Goal: Task Accomplishment & Management: Manage account settings

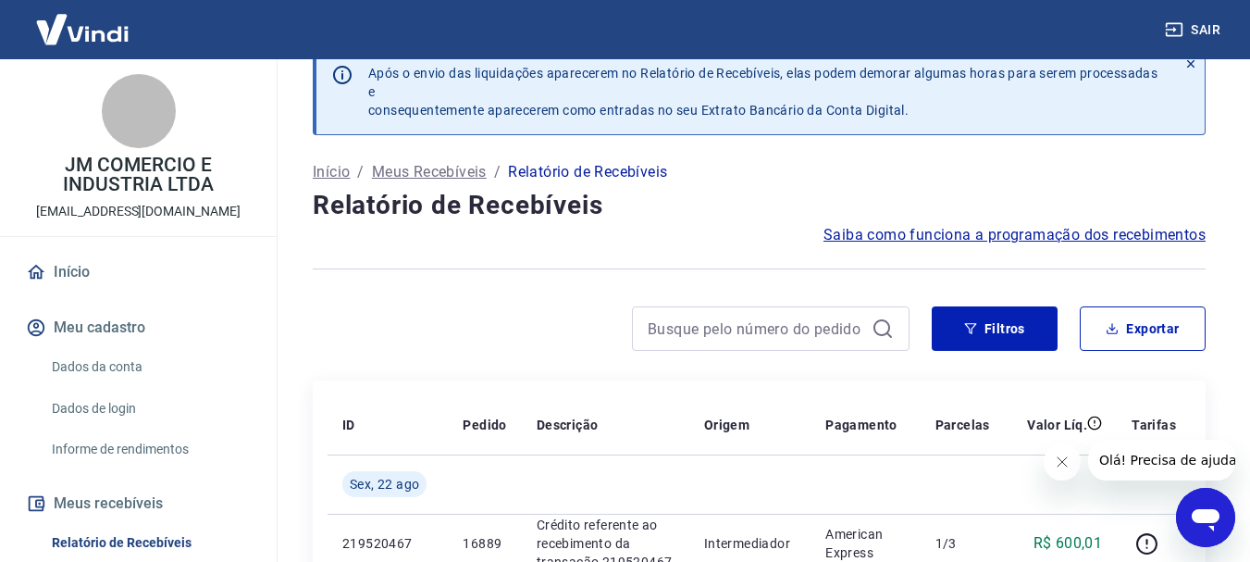
scroll to position [93, 0]
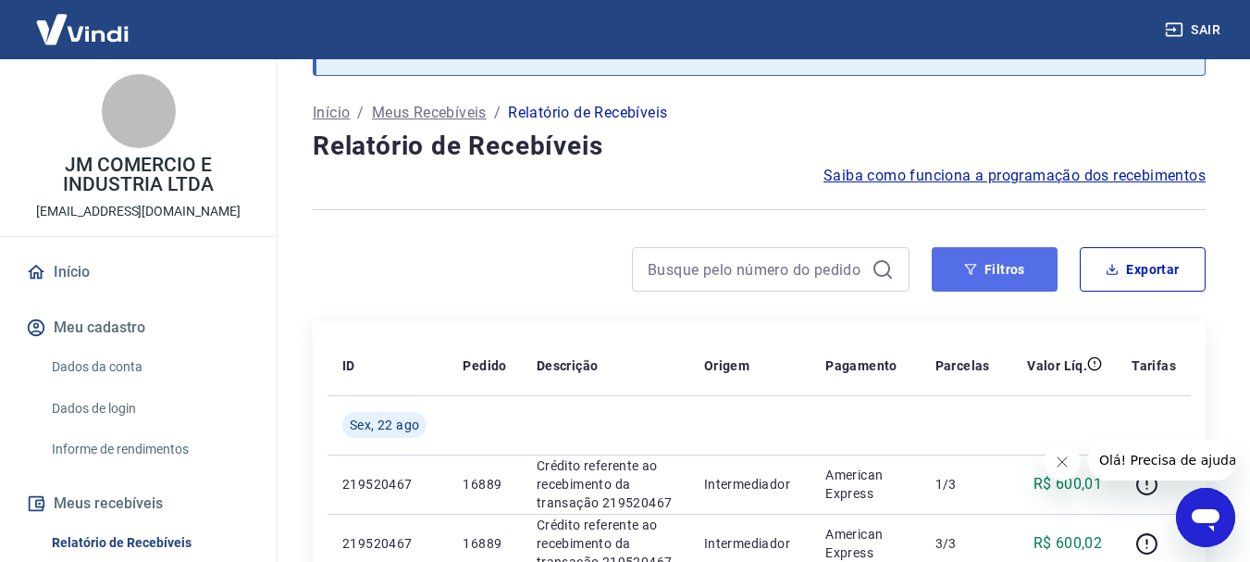
click at [982, 273] on button "Filtros" at bounding box center [995, 269] width 126 height 44
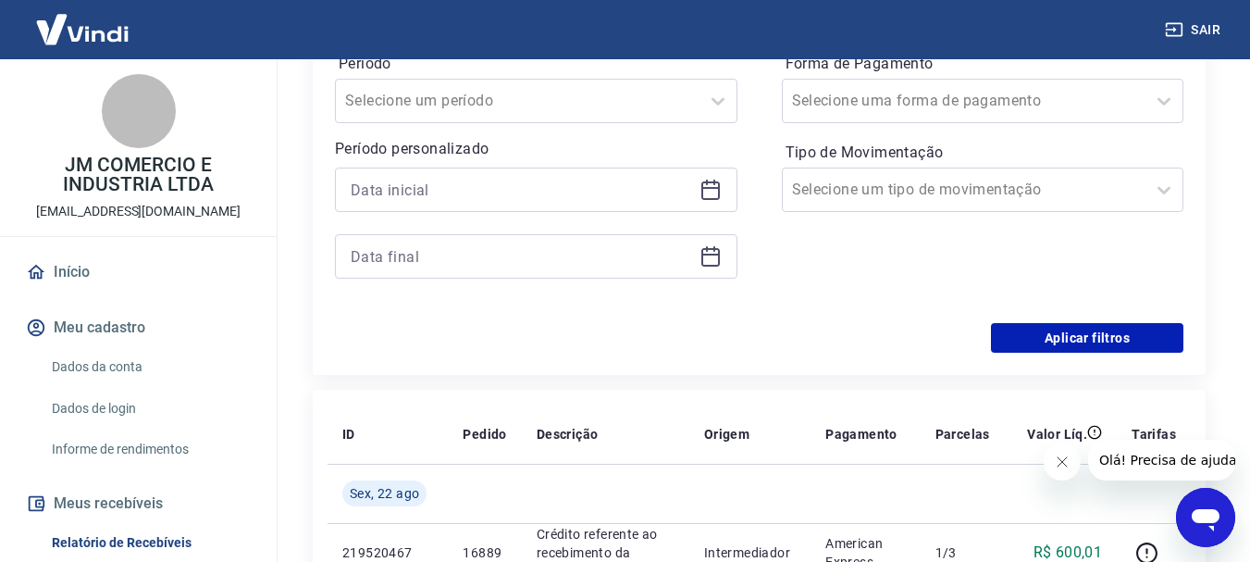
scroll to position [463, 0]
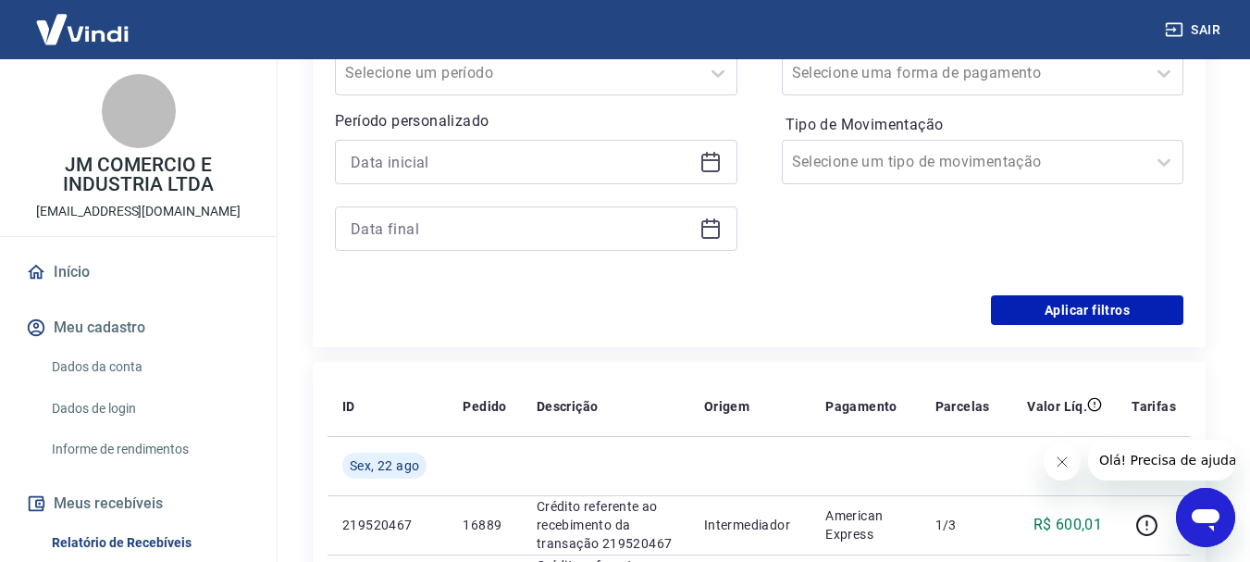
click at [707, 160] on icon at bounding box center [711, 160] width 19 height 2
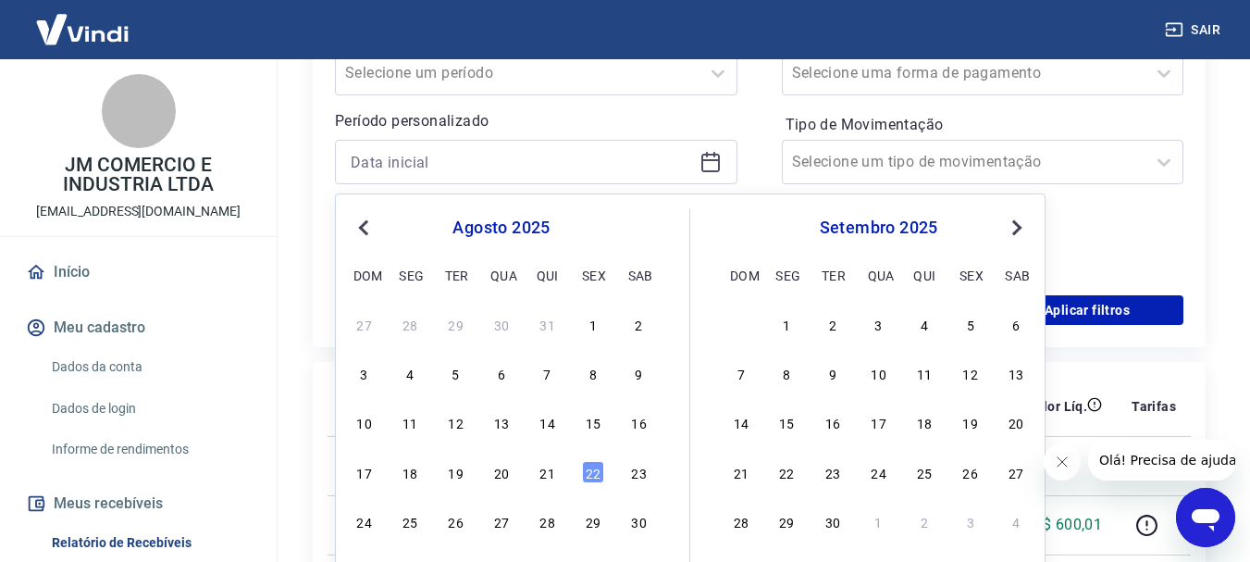
click at [547, 471] on div "21" at bounding box center [548, 472] width 22 height 22
type input "[DATE]"
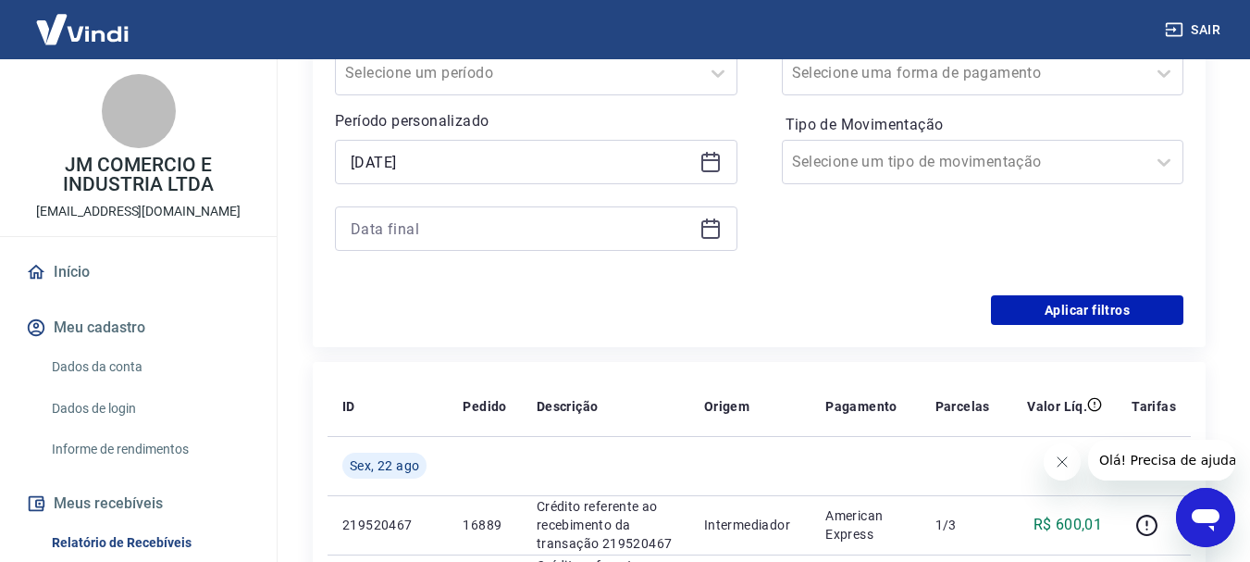
click at [705, 235] on icon at bounding box center [711, 229] width 22 height 22
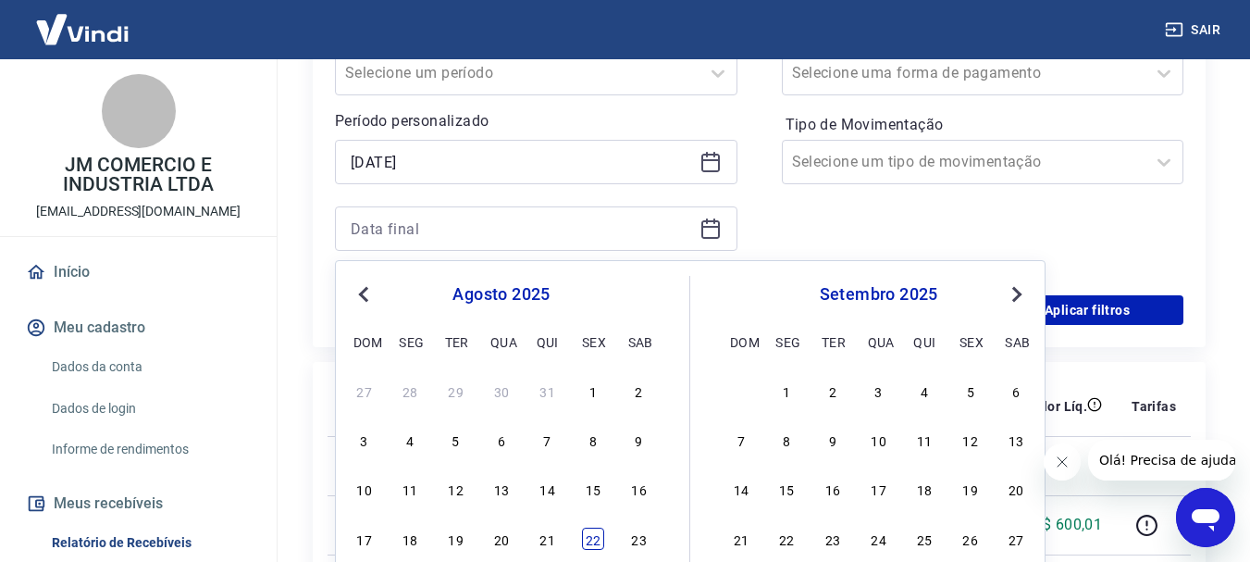
click at [591, 536] on div "22" at bounding box center [593, 539] width 22 height 22
type input "[DATE]"
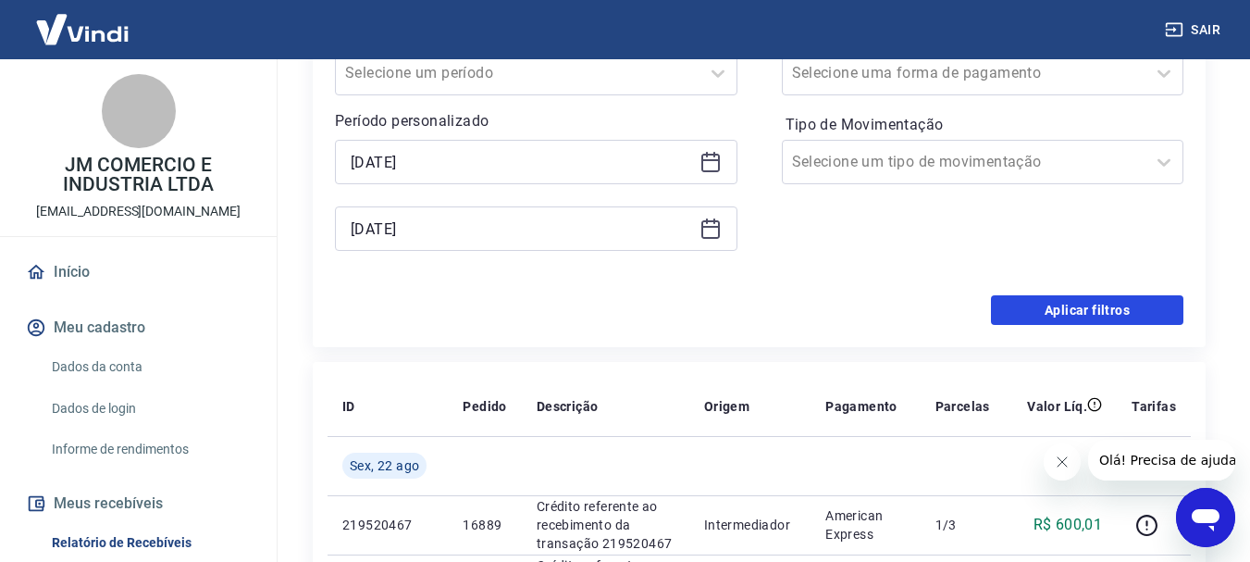
drag, startPoint x: 1086, startPoint y: 305, endPoint x: 1077, endPoint y: 294, distance: 13.9
click at [1086, 304] on button "Aplicar filtros" at bounding box center [1087, 310] width 193 height 30
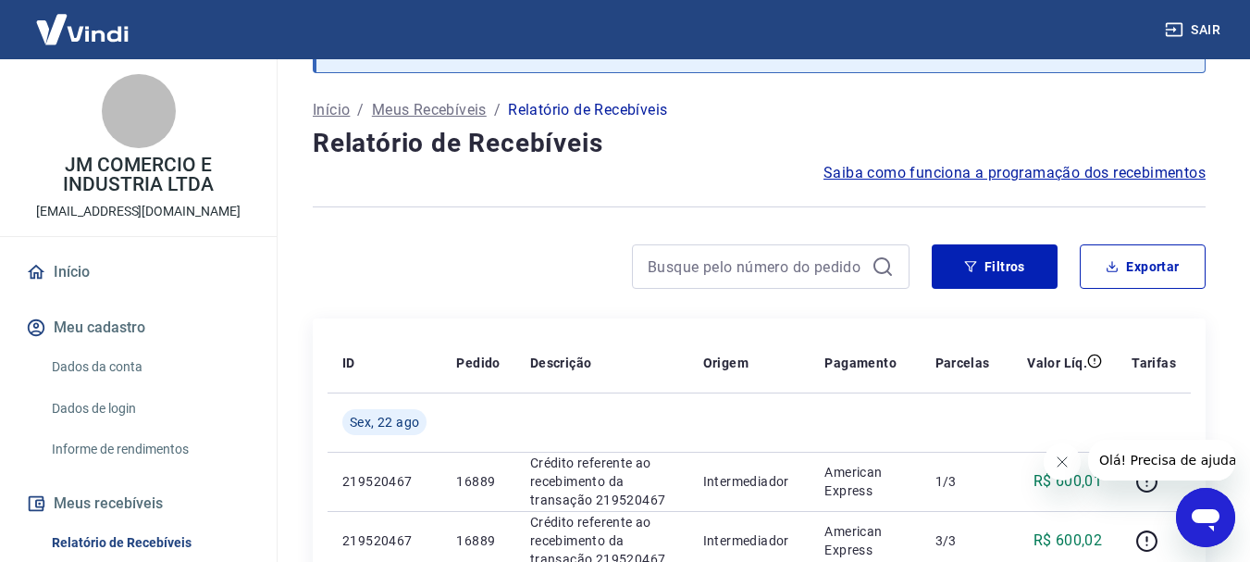
scroll to position [93, 0]
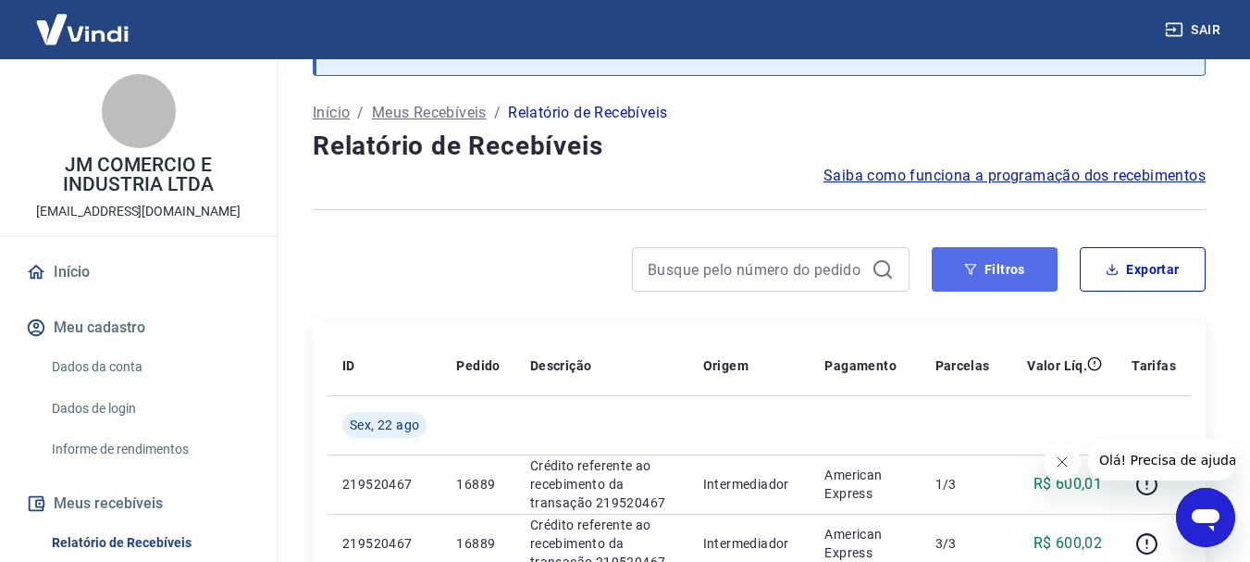
click at [1008, 271] on button "Filtros" at bounding box center [995, 269] width 126 height 44
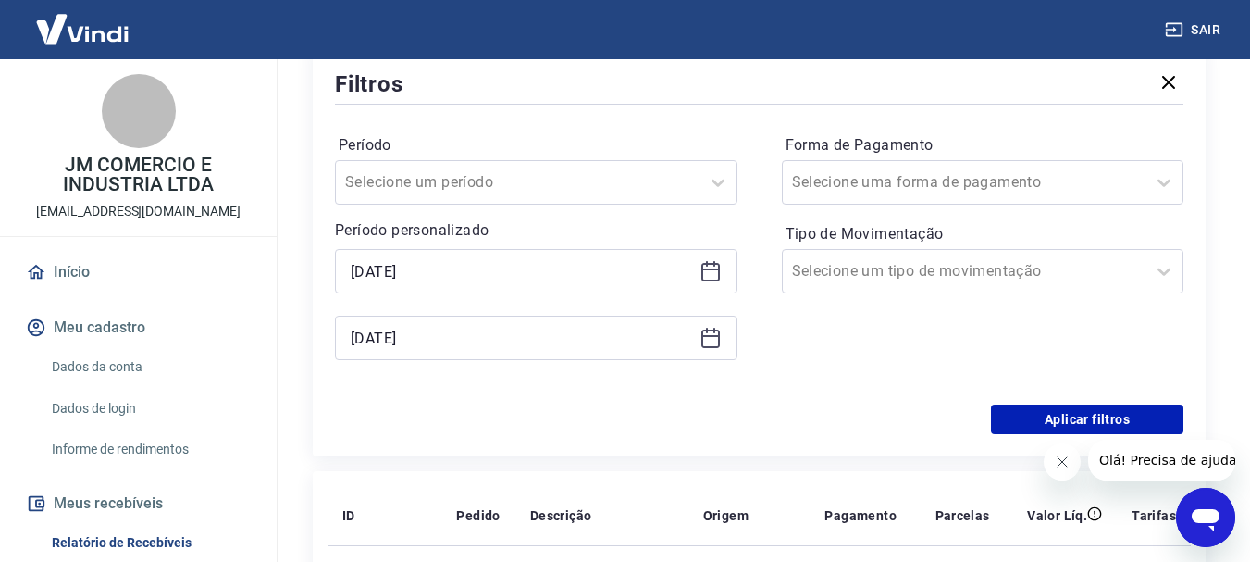
scroll to position [370, 0]
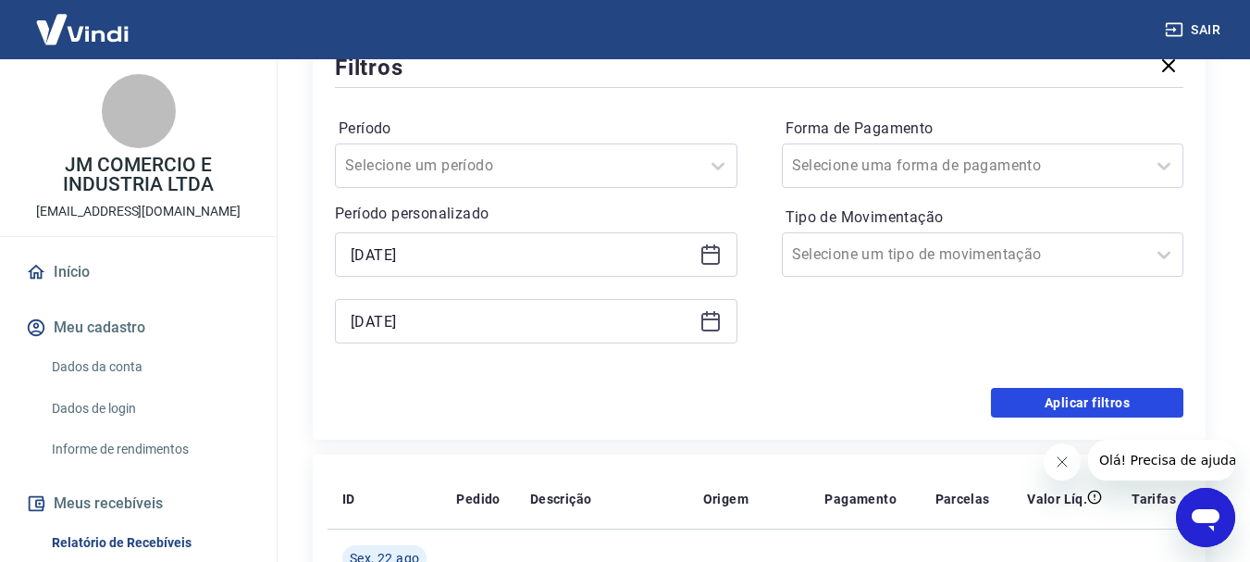
drag, startPoint x: 1051, startPoint y: 400, endPoint x: 1043, endPoint y: 367, distance: 33.4
click at [1051, 399] on button "Aplicar filtros" at bounding box center [1087, 403] width 193 height 30
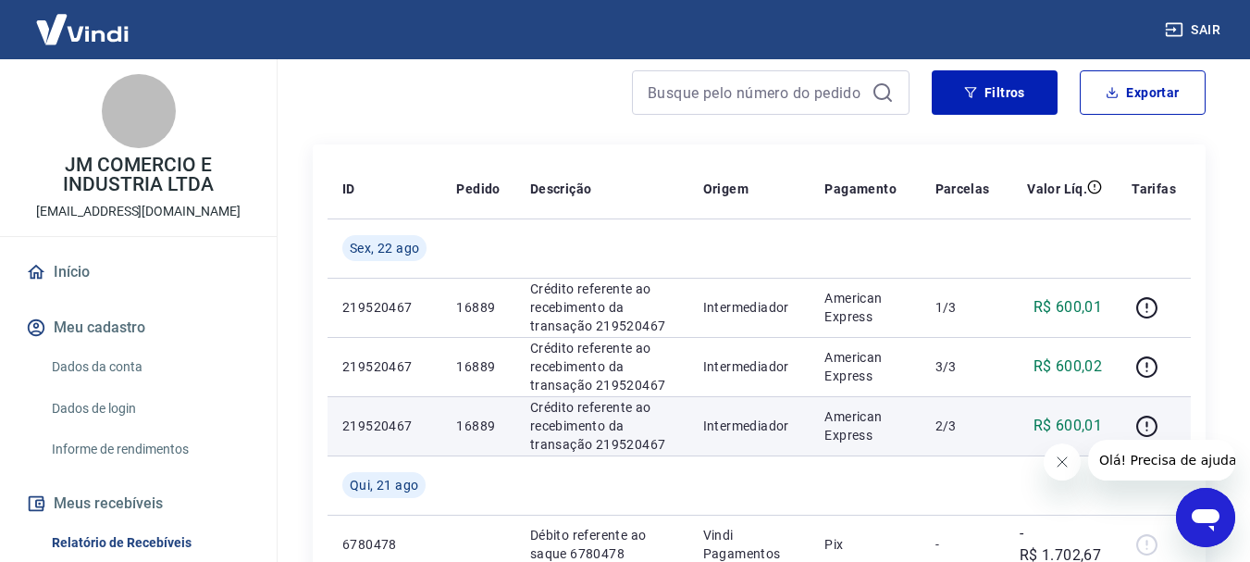
scroll to position [93, 0]
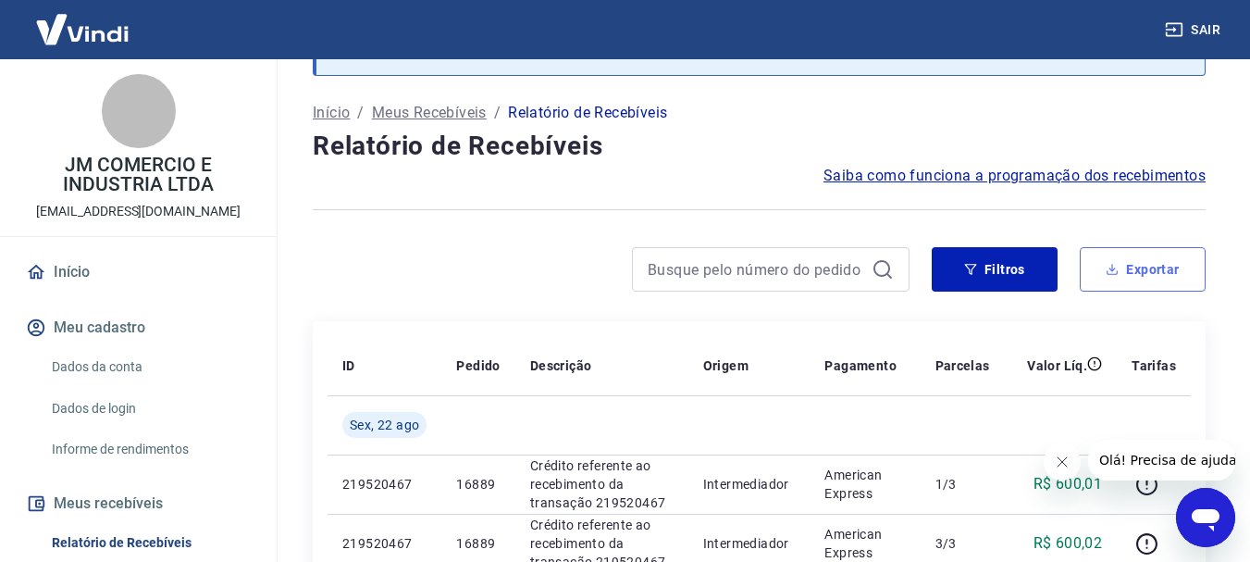
click at [1137, 281] on button "Exportar" at bounding box center [1143, 269] width 126 height 44
type input "[DATE]"
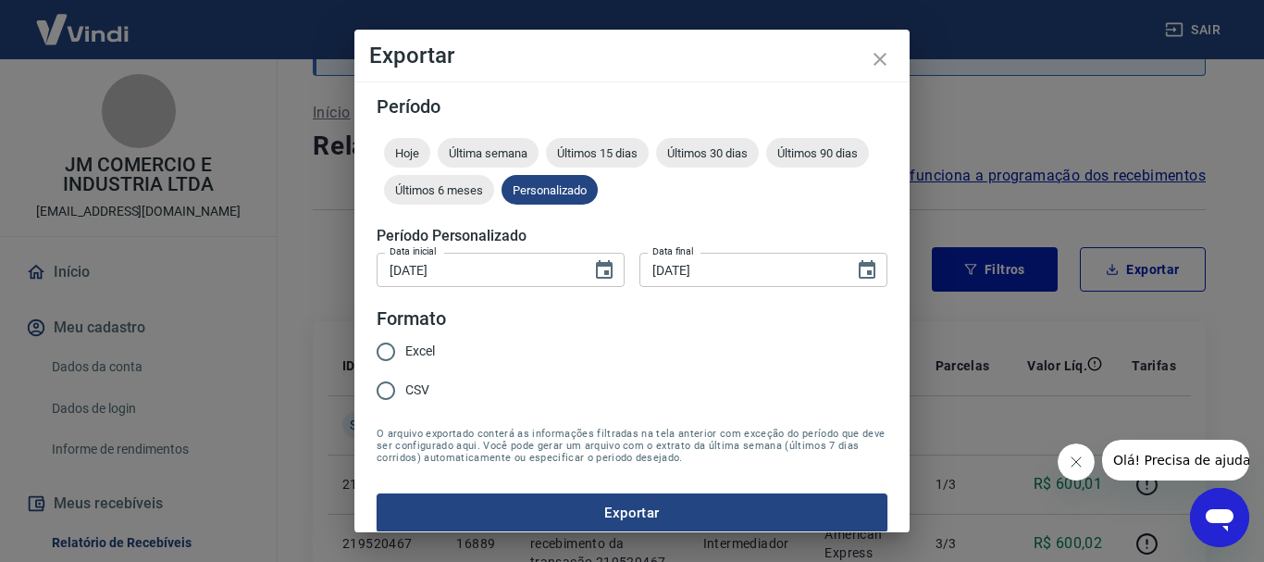
click at [384, 349] on input "Excel" at bounding box center [386, 351] width 39 height 39
radio input "true"
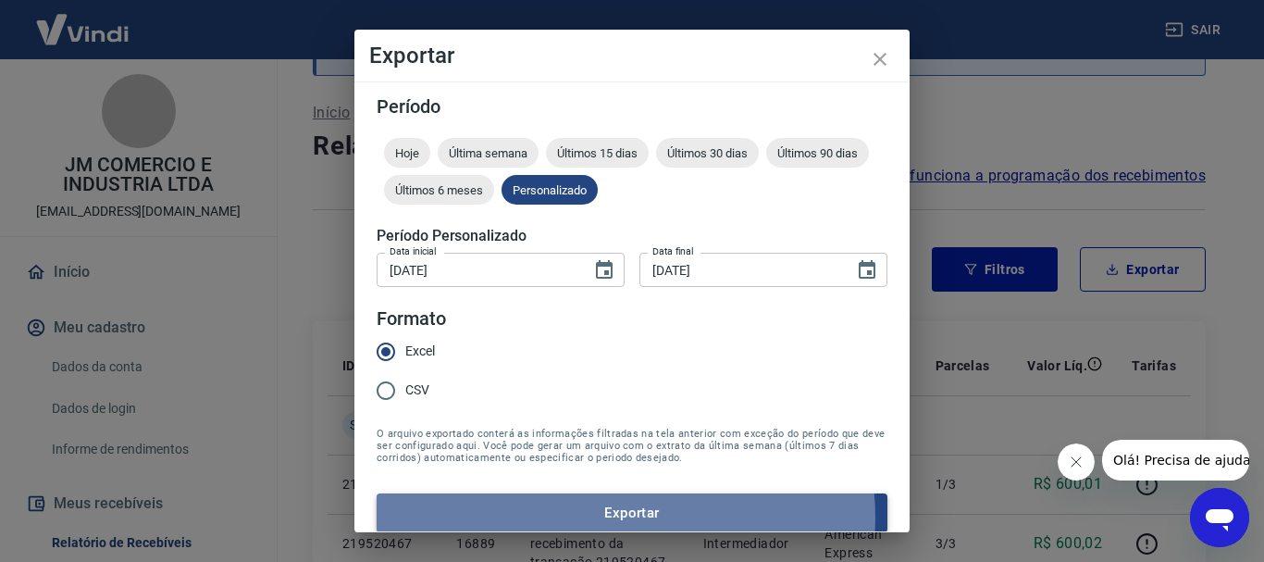
click at [615, 517] on button "Exportar" at bounding box center [632, 512] width 511 height 39
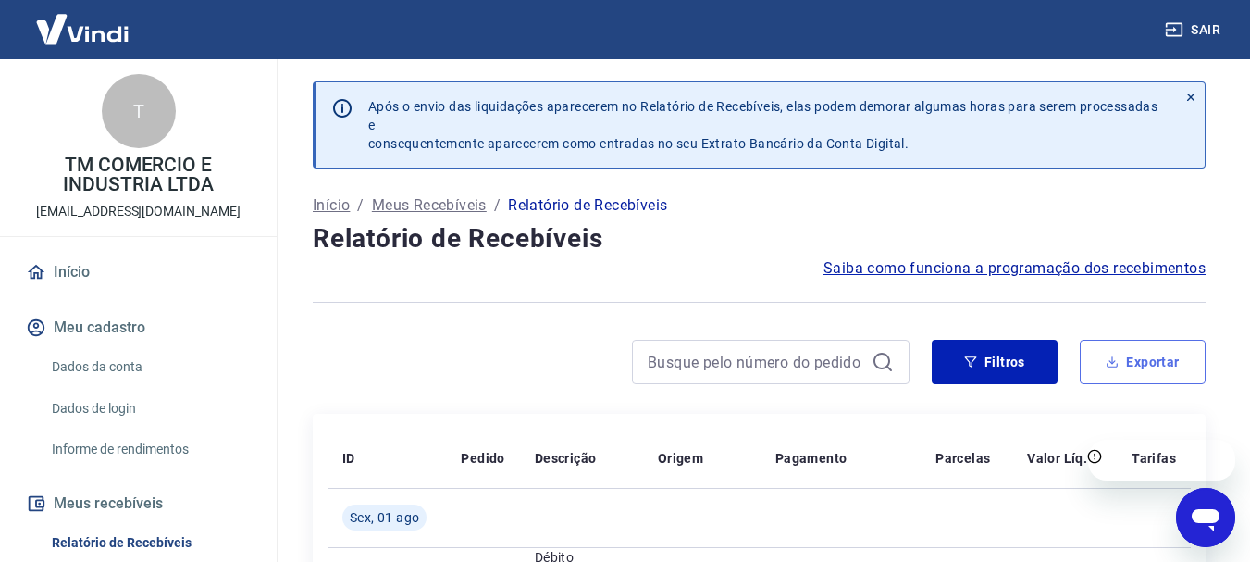
click at [1156, 365] on button "Exportar" at bounding box center [1143, 362] width 126 height 44
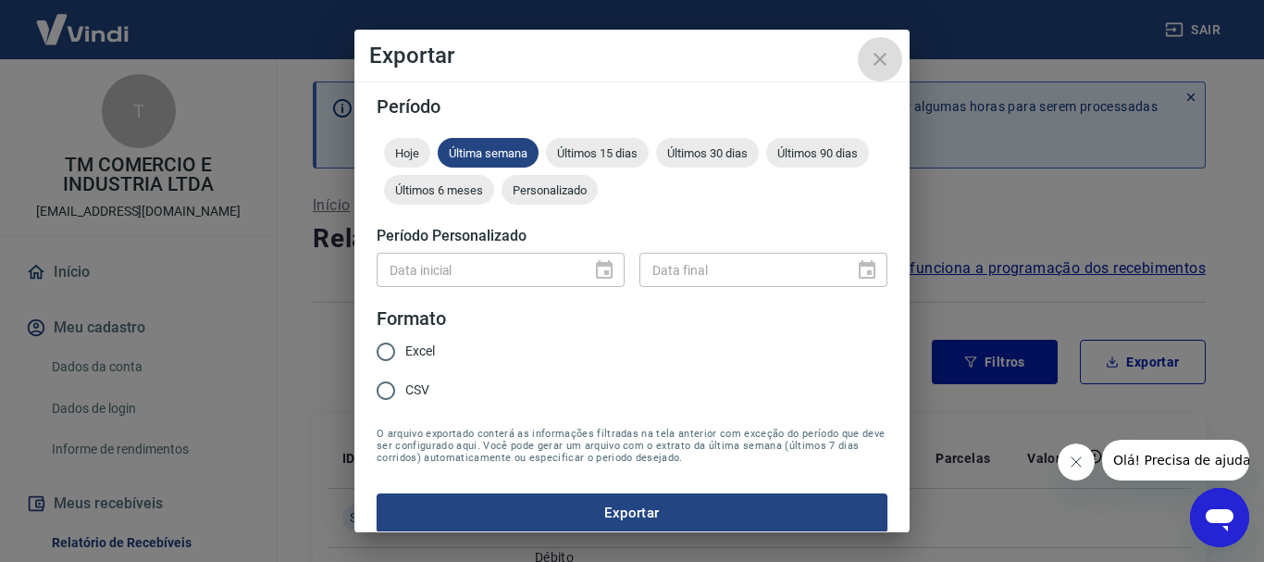
click at [880, 56] on icon "close" at bounding box center [880, 59] width 22 height 22
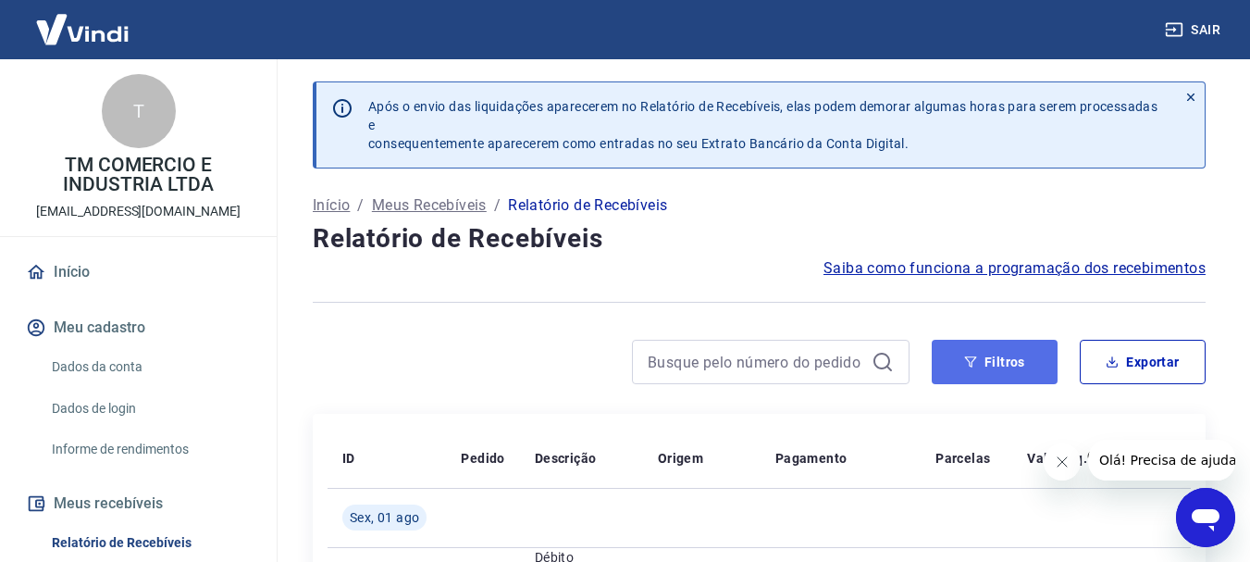
click at [996, 360] on button "Filtros" at bounding box center [995, 362] width 126 height 44
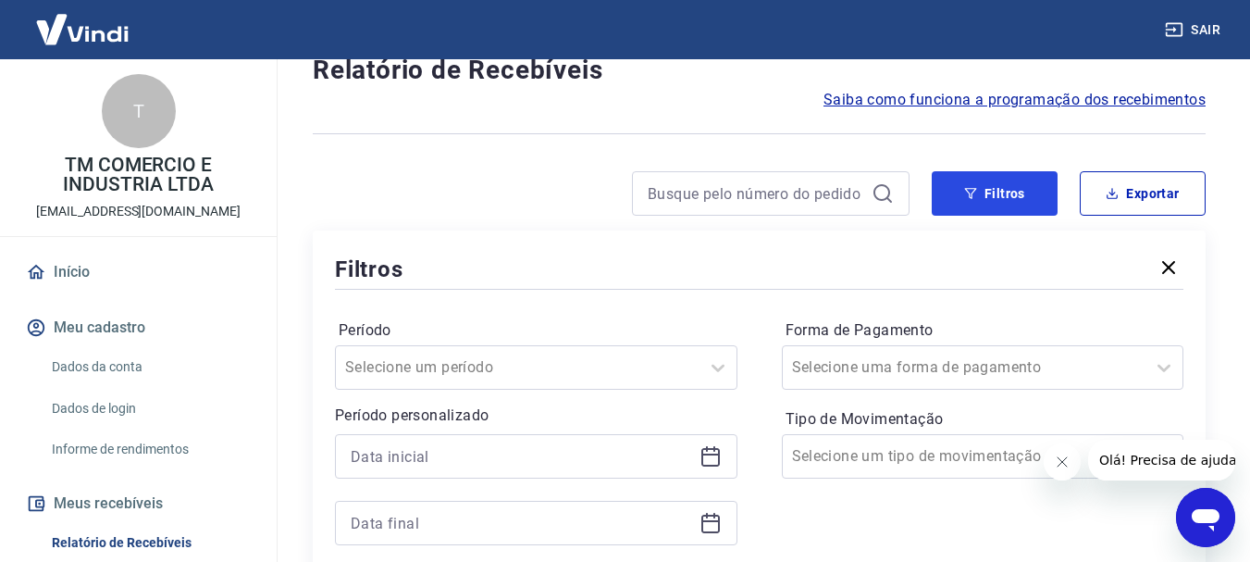
scroll to position [185, 0]
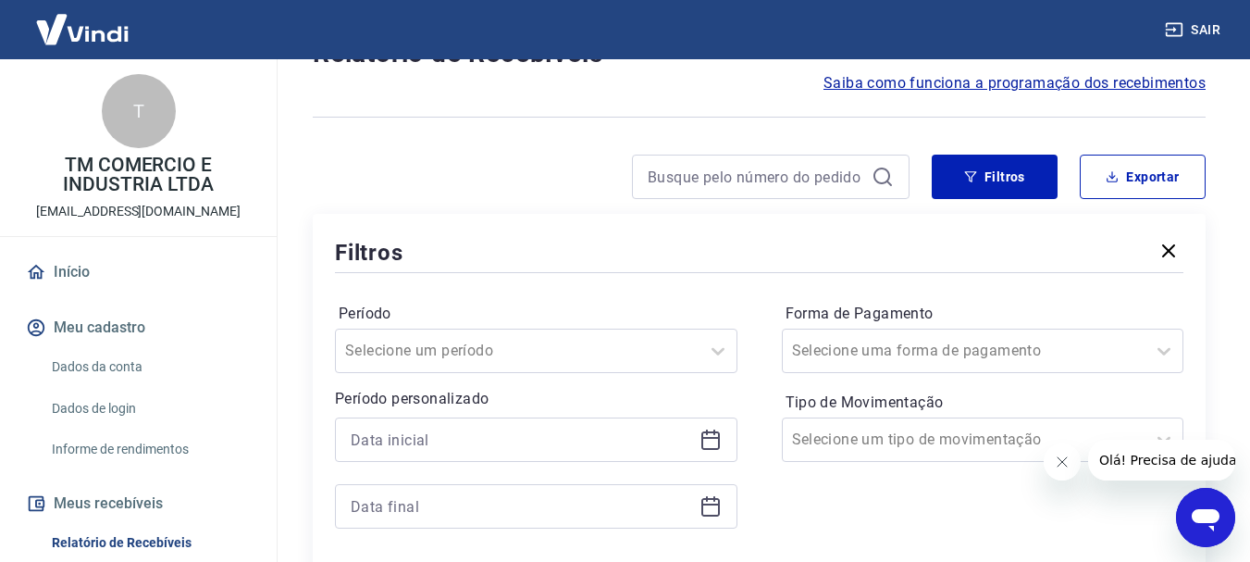
click at [703, 438] on icon at bounding box center [711, 438] width 19 height 2
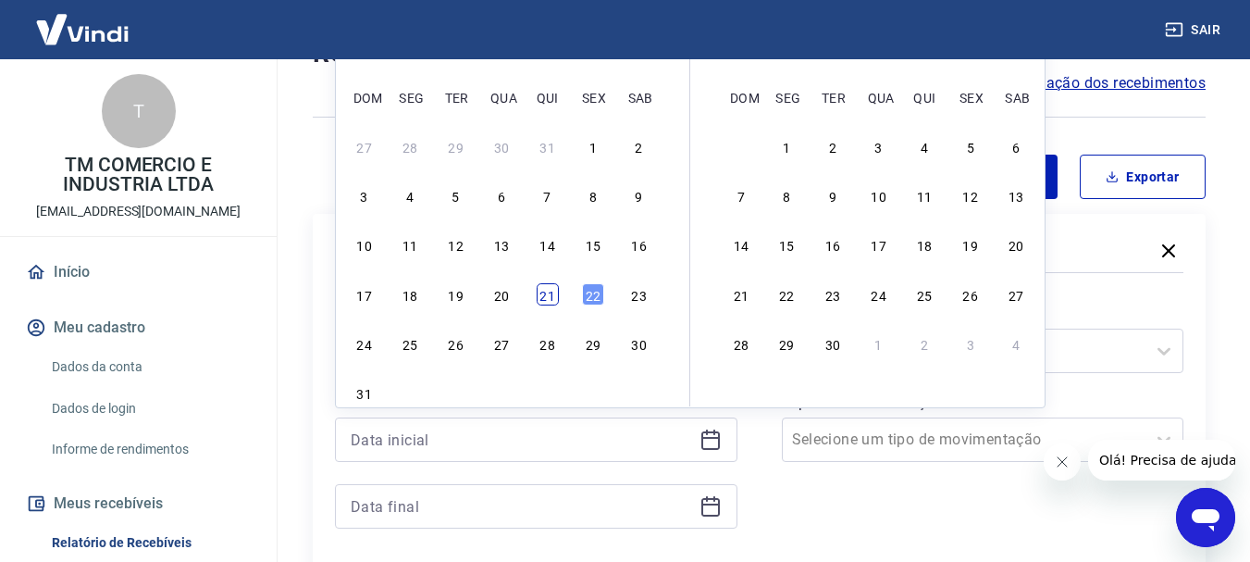
click at [546, 298] on div "21" at bounding box center [548, 294] width 22 height 22
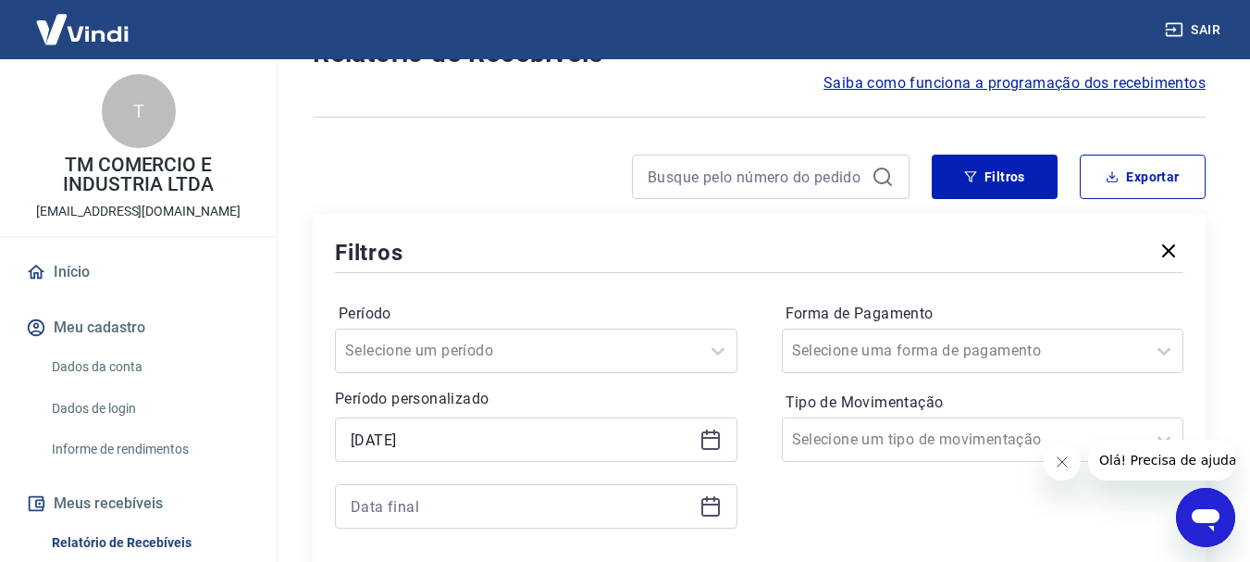
type input "[DATE]"
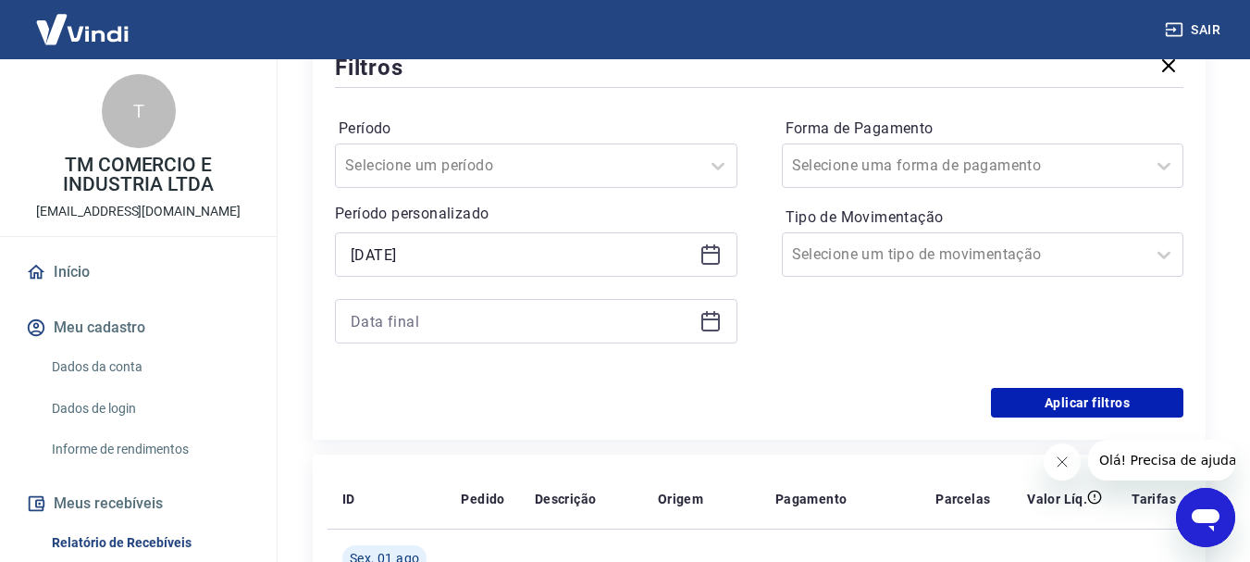
click at [711, 322] on icon at bounding box center [711, 321] width 22 height 22
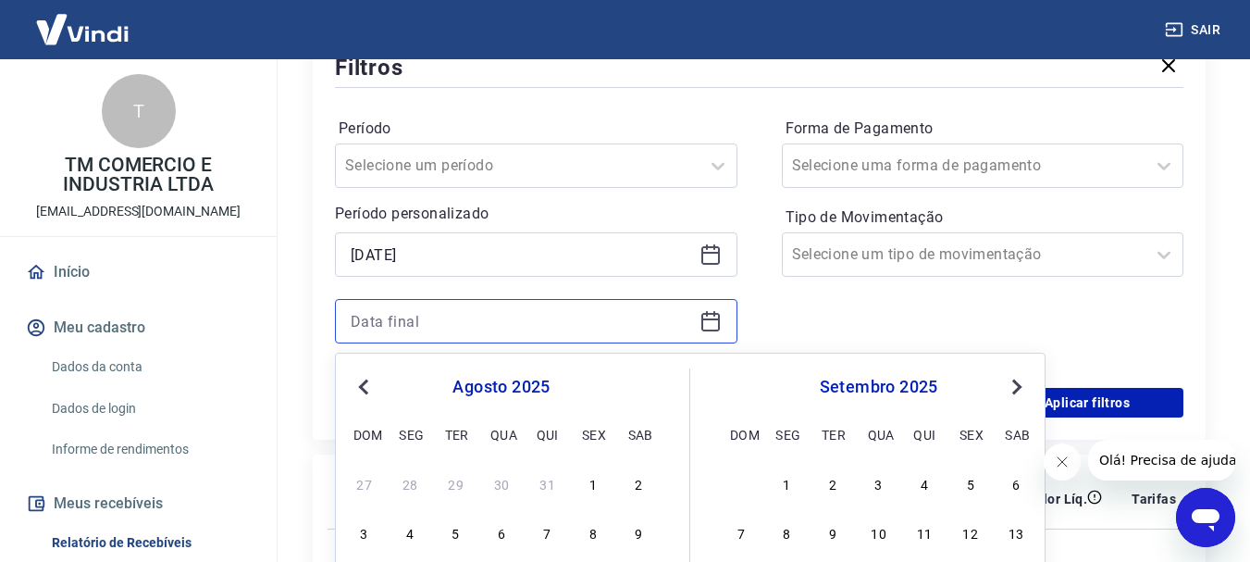
scroll to position [555, 0]
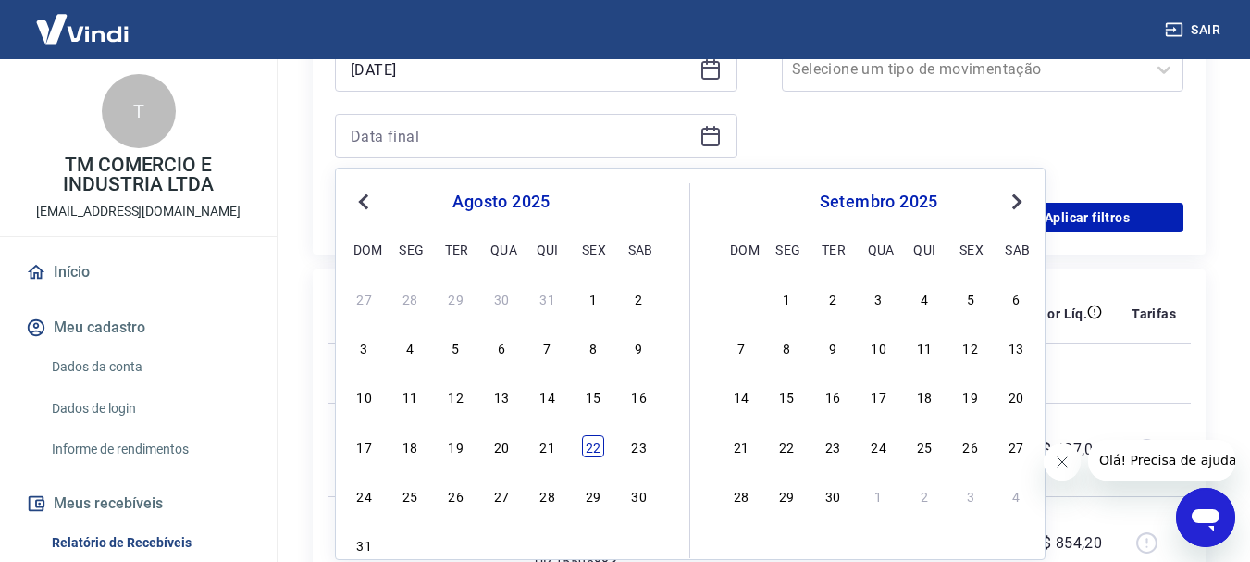
click at [596, 446] on div "22" at bounding box center [593, 446] width 22 height 22
type input "[DATE]"
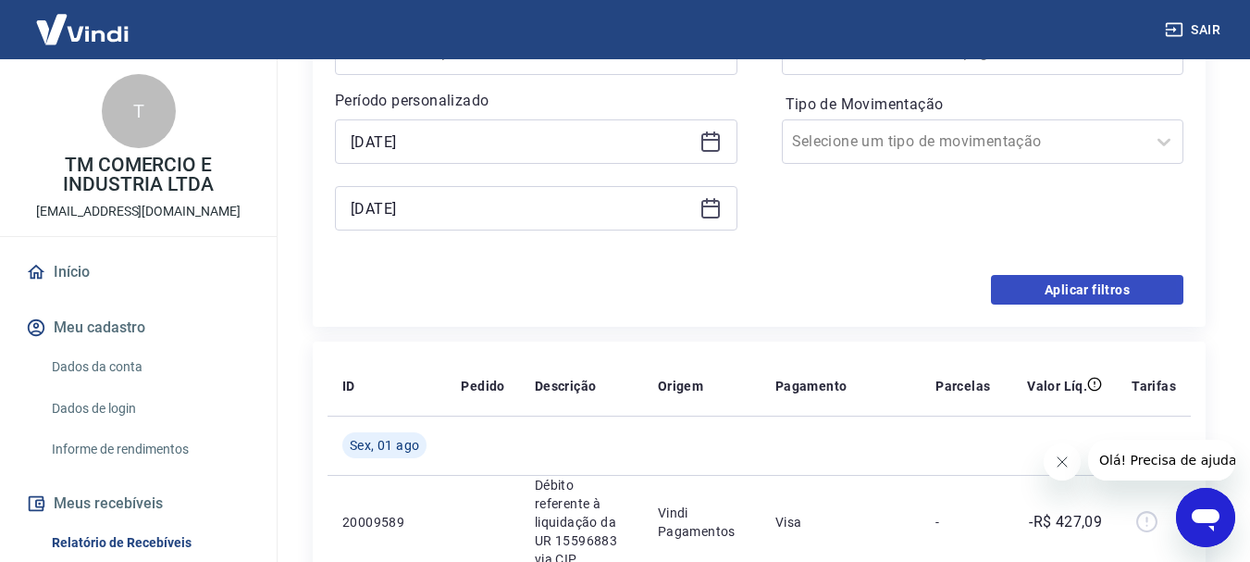
scroll to position [370, 0]
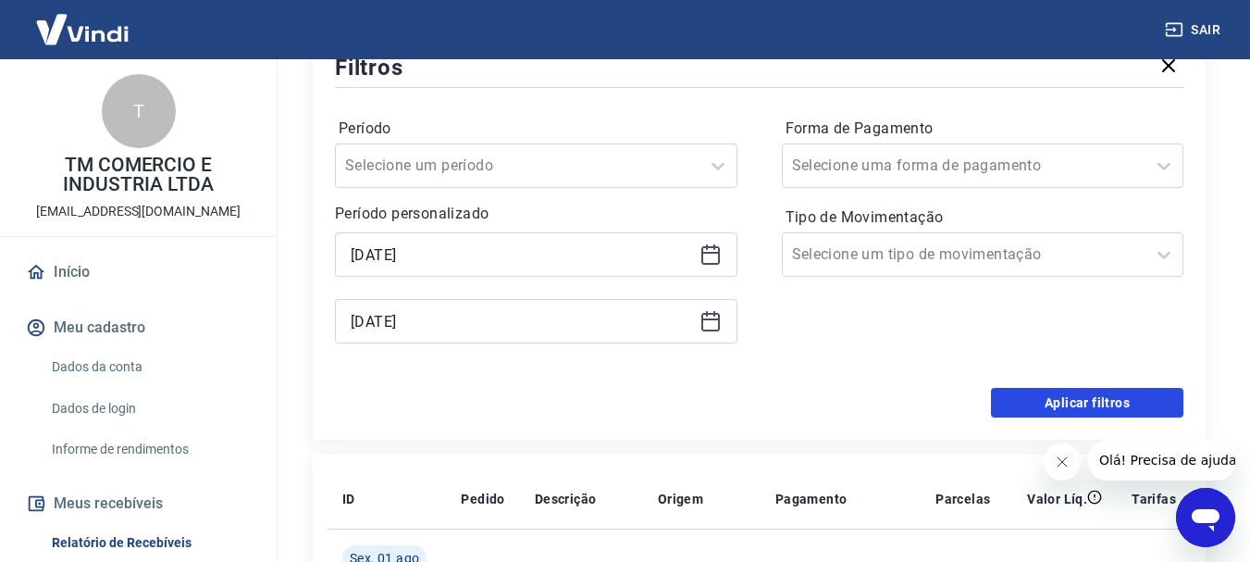
click at [1068, 399] on button "Aplicar filtros" at bounding box center [1087, 403] width 193 height 30
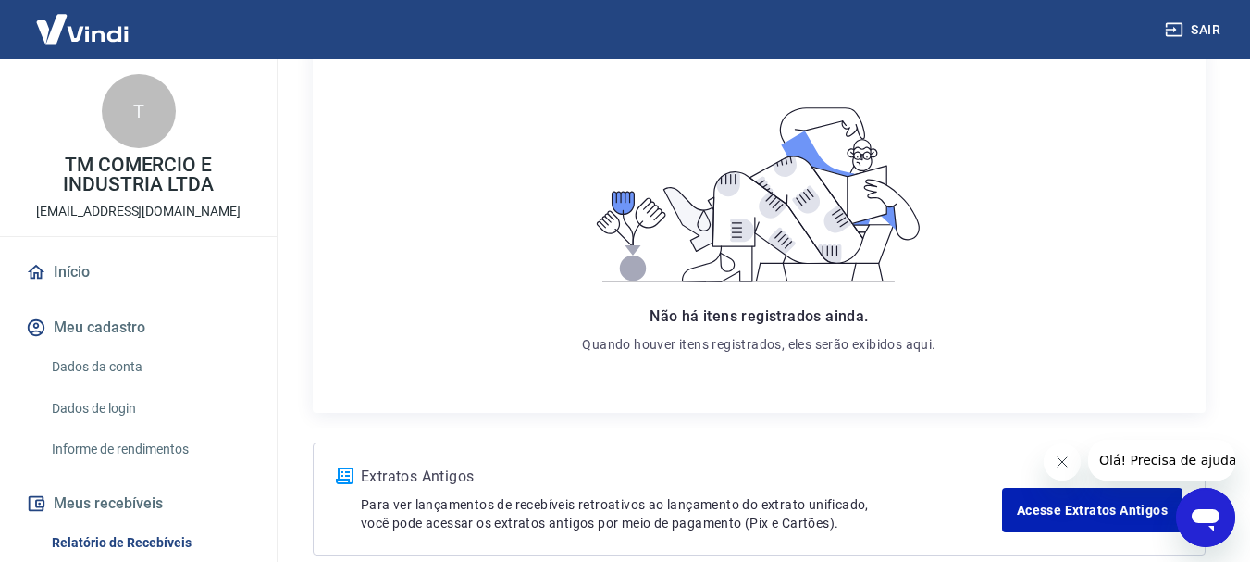
scroll to position [278, 0]
